Goal: Information Seeking & Learning: Learn about a topic

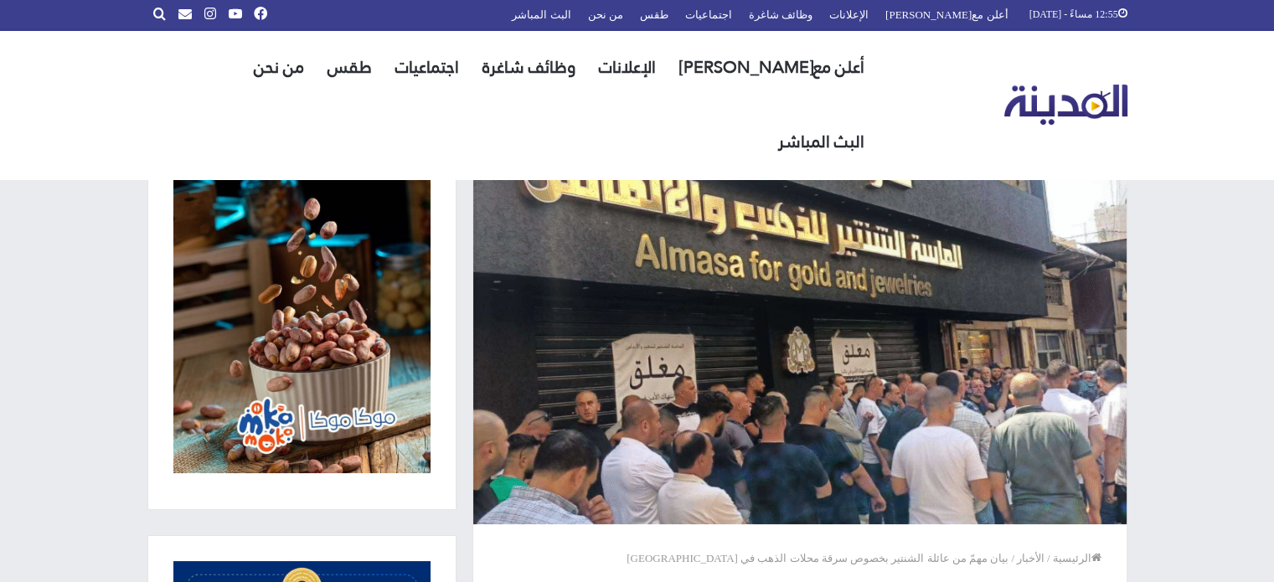
click at [1048, 85] on img "القائمة الرئيسية" at bounding box center [1065, 105] width 123 height 41
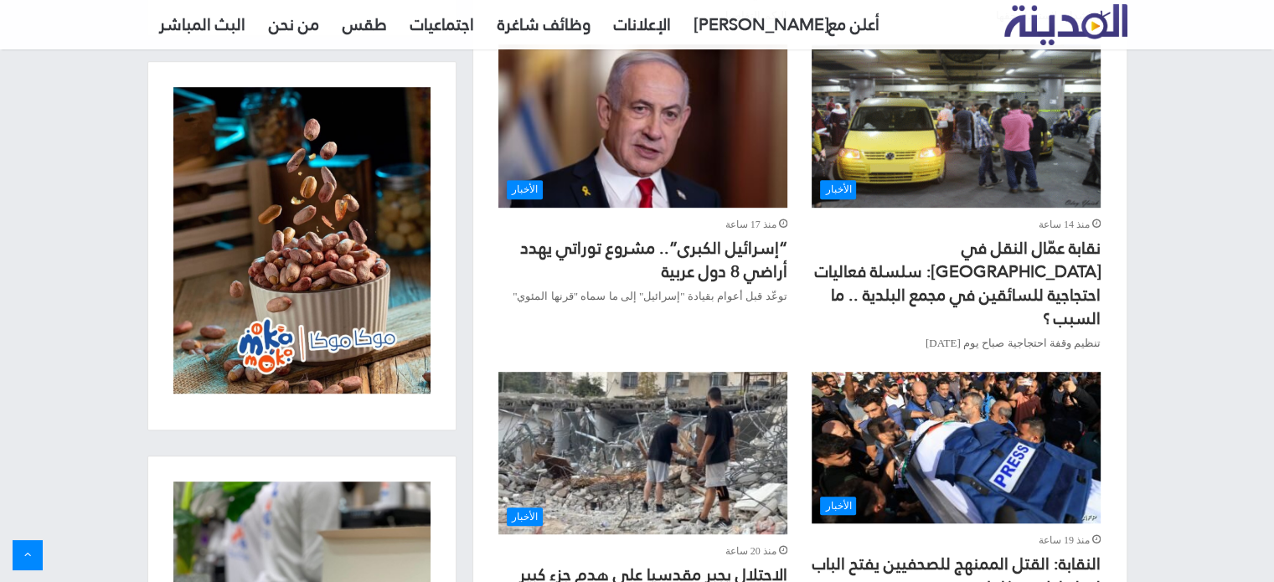
scroll to position [1005, 0]
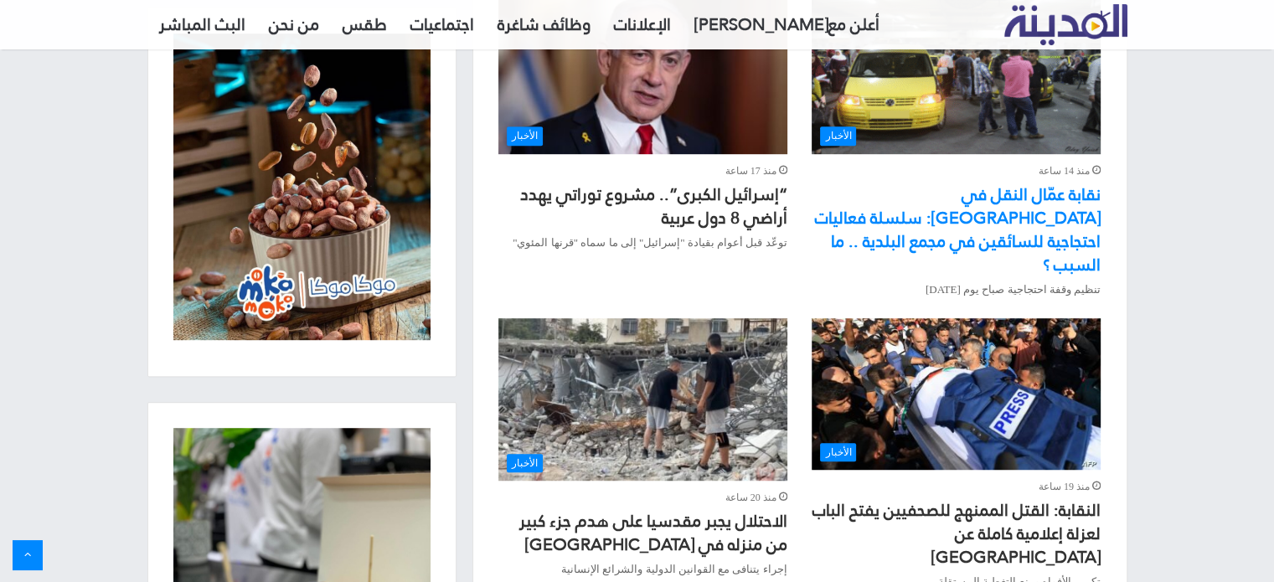
click at [1052, 206] on link "نقابة عمّال النقل في نابلس: سلسلة فعاليات احتجاجية للسائقين في مجمع البلدية .. …" at bounding box center [958, 229] width 286 height 102
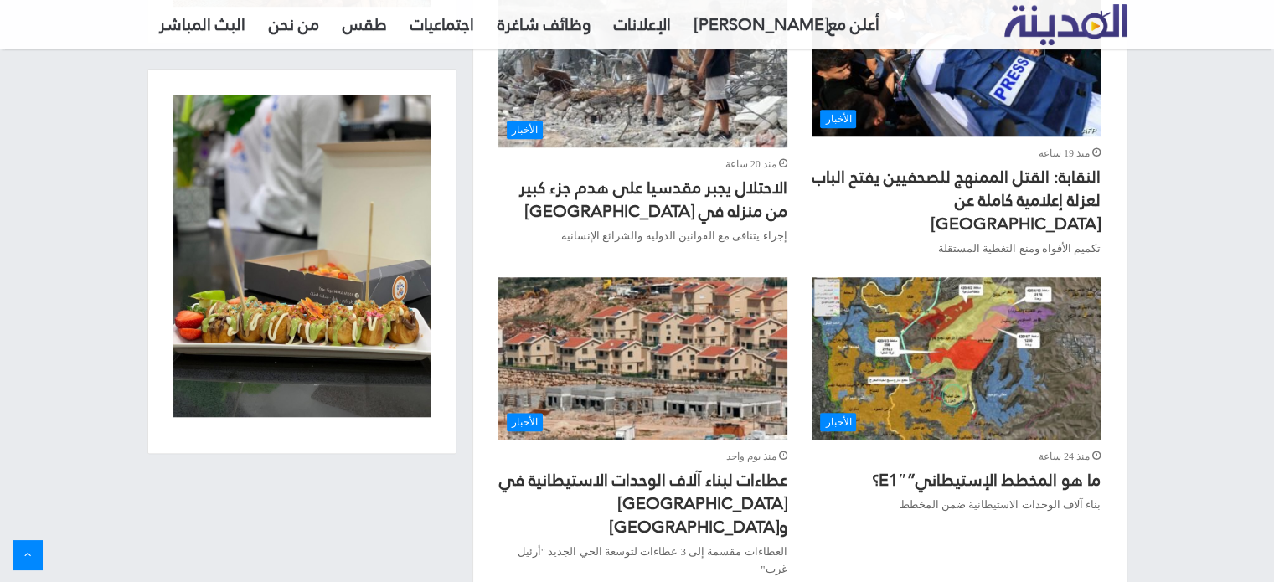
scroll to position [1340, 0]
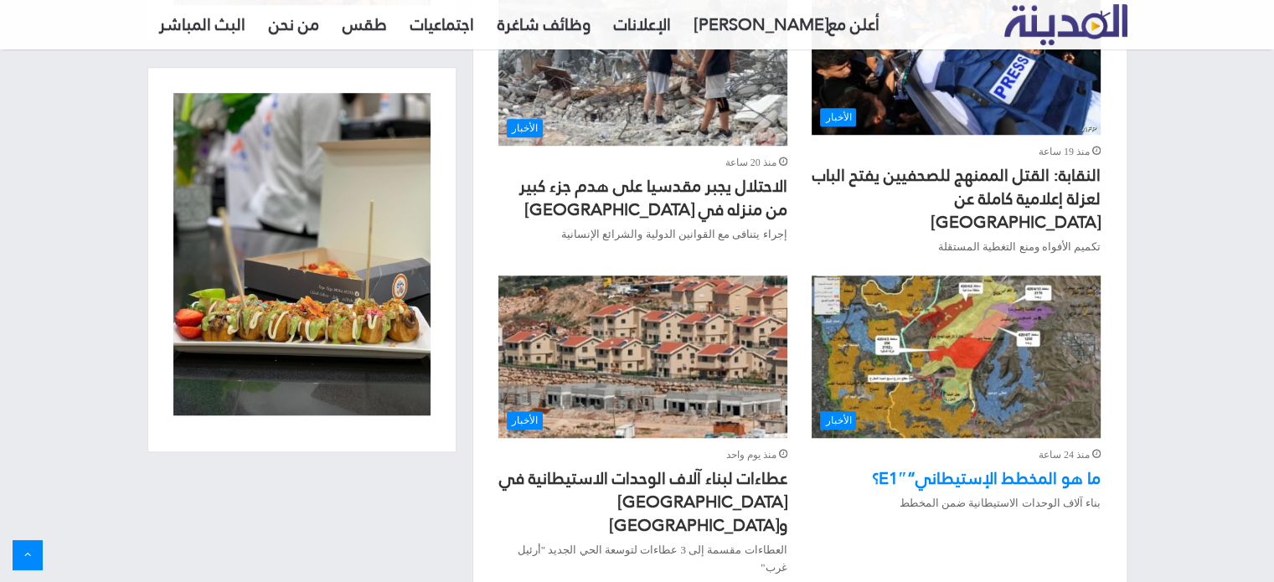
click at [934, 462] on link "ما هو المخطط الإستيطاني”E1″؟" at bounding box center [986, 478] width 229 height 32
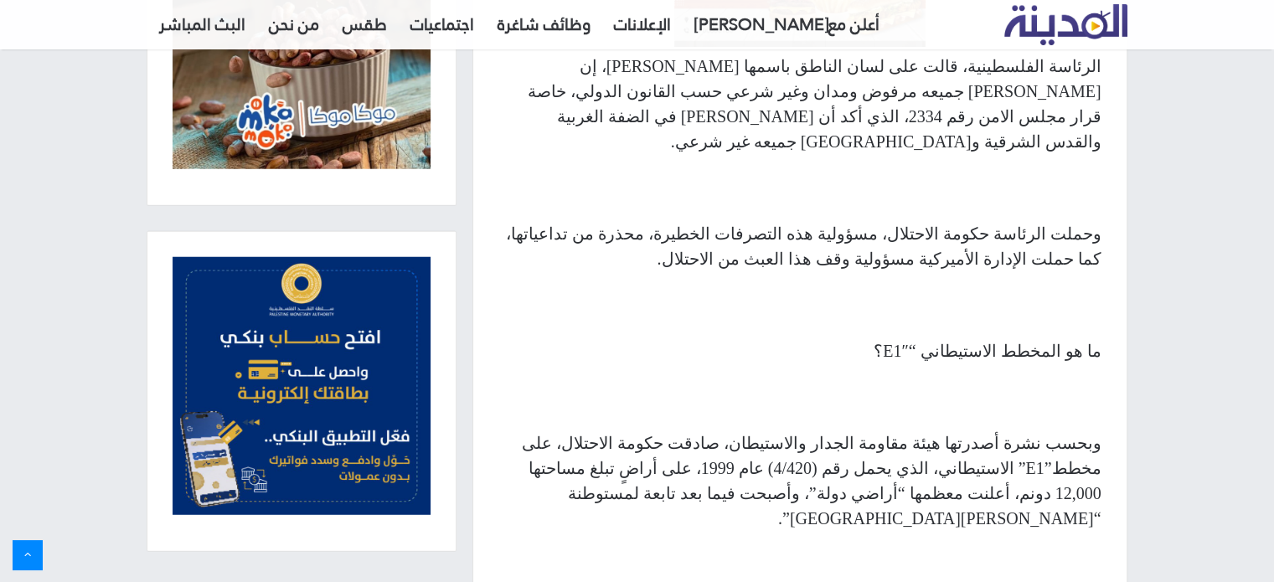
scroll to position [1005, 0]
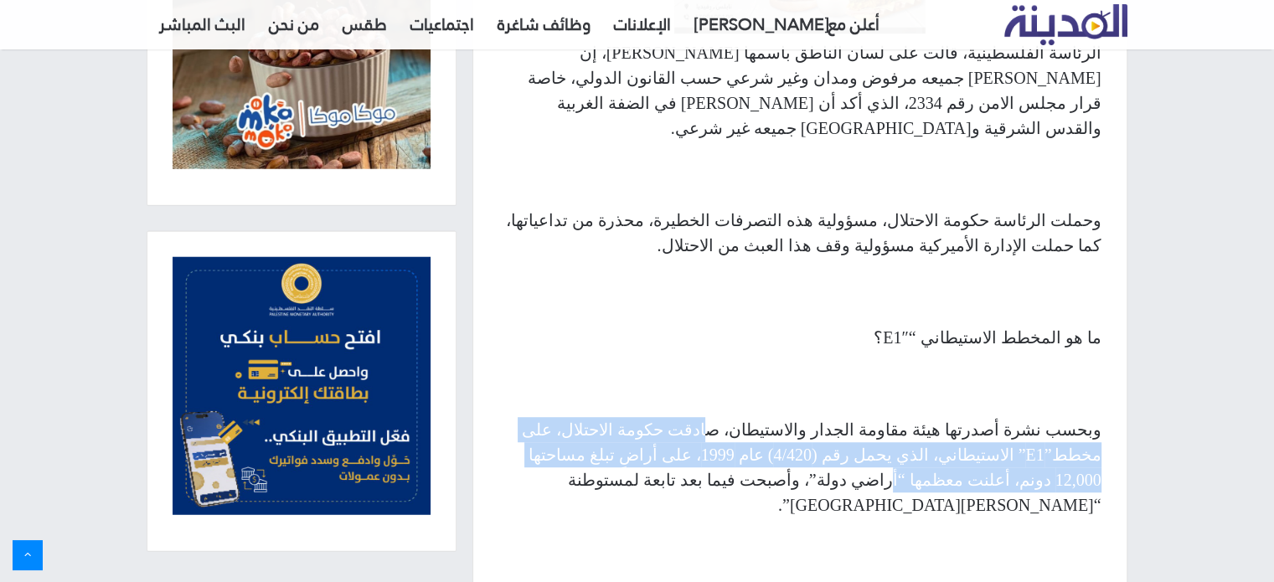
drag, startPoint x: 790, startPoint y: 353, endPoint x: 589, endPoint y: 392, distance: 204.6
click at [589, 417] on p "وبحسب نشرة أصدرتها هيئة مقاومة الجدار والاستيطان، صادقت حكومة الاحتلال، على مخط…" at bounding box center [799, 467] width 603 height 100
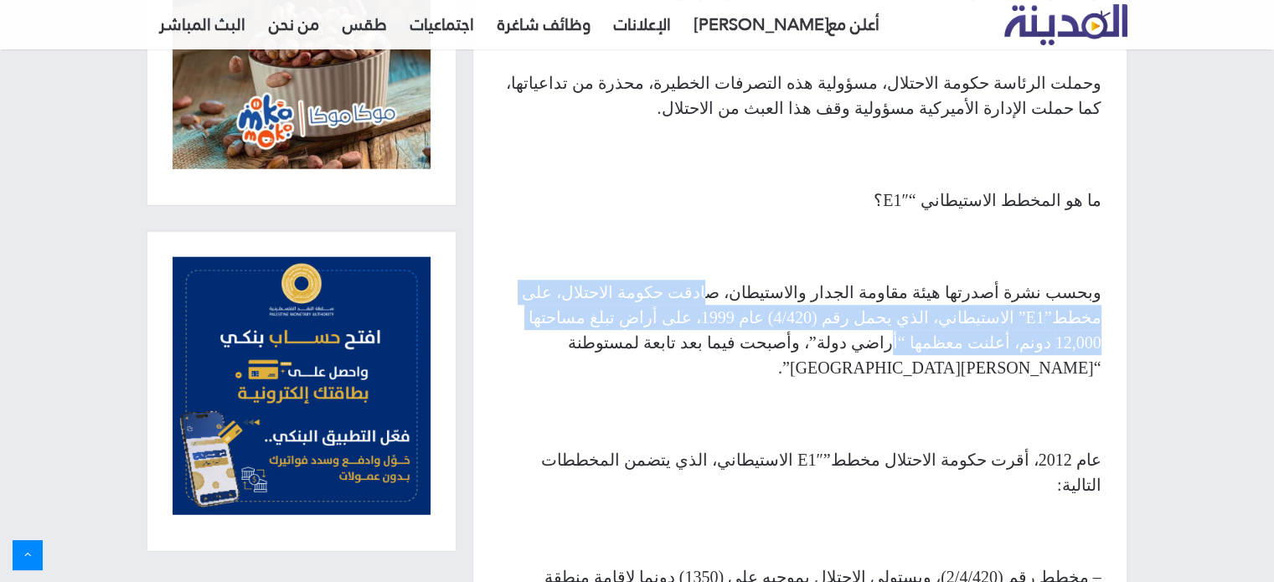
scroll to position [1172, 0]
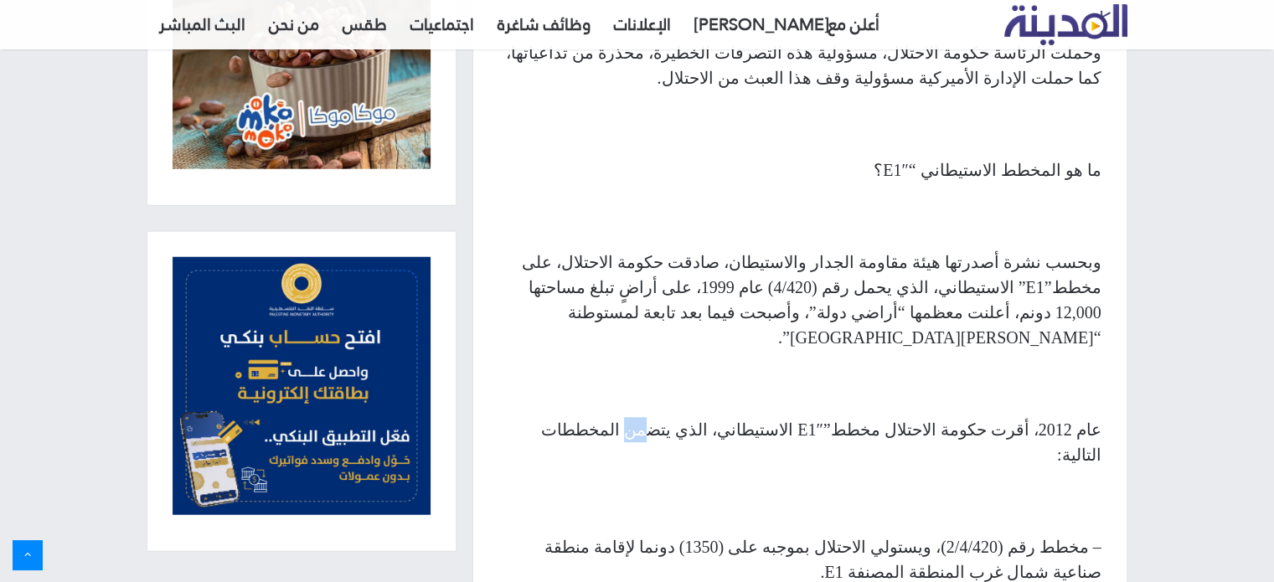
drag, startPoint x: 723, startPoint y: 337, endPoint x: 709, endPoint y: 337, distance: 14.2
click at [709, 417] on p "عام 2012، أقرت حكومة الاحتلال مخطط”E1″ الاستيطاني، الذي يتضمن المخططات التالية:" at bounding box center [799, 442] width 603 height 50
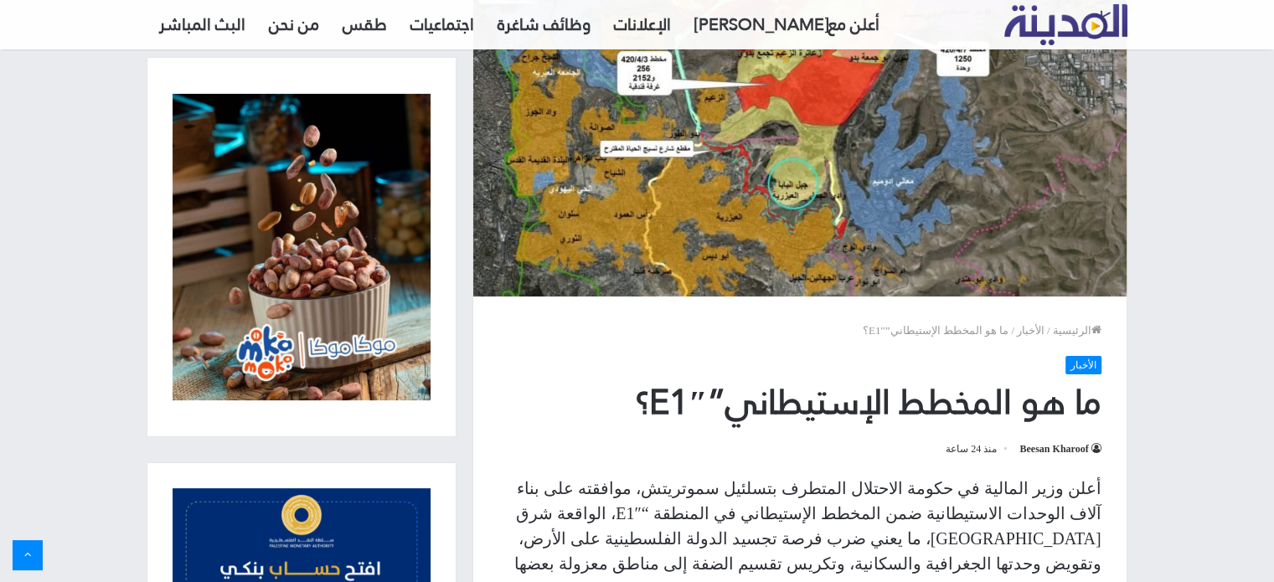
scroll to position [34, 0]
